Goal: Information Seeking & Learning: Learn about a topic

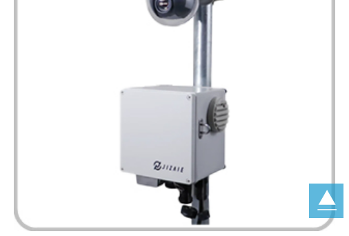
scroll to position [304, 0]
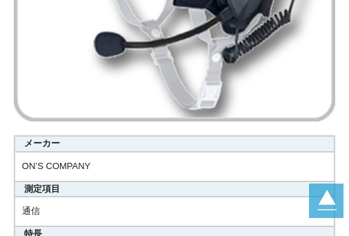
scroll to position [635, 0]
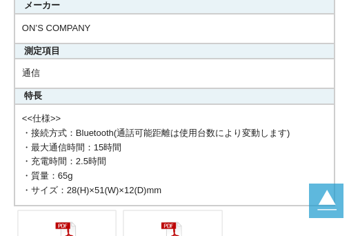
click at [116, 124] on td "<<仕様>> ・接続方式：Bluetooth(通話可能距離は使用台数により変動します) ・最大通信時間：15時間 ・充電時間：2.5時間 ・質量：65g ・サ…" at bounding box center [174, 154] width 320 height 101
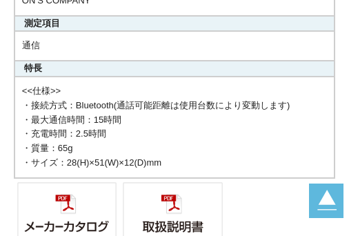
scroll to position [690, 0]
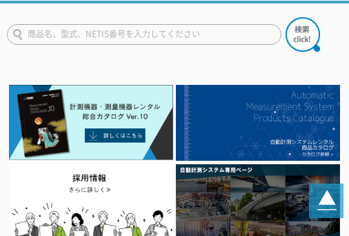
click at [68, 115] on img at bounding box center [91, 122] width 164 height 75
